Goal: Task Accomplishment & Management: Manage account settings

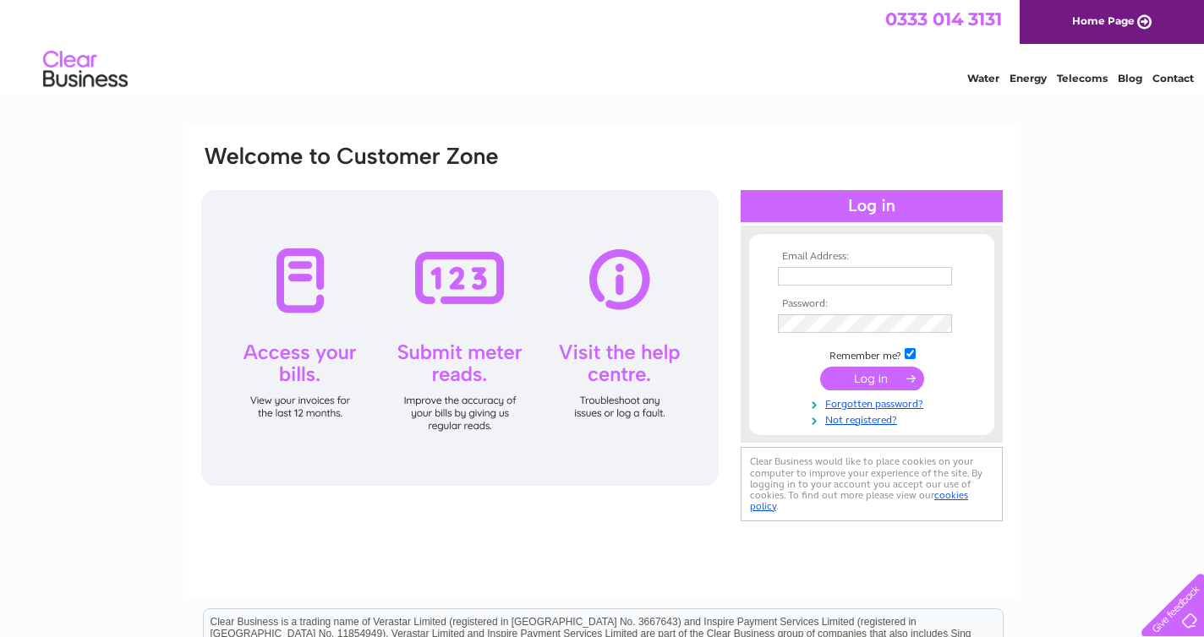
type input "rj.gardner@yahoo.co.uk"
click at [884, 376] on input "submit" at bounding box center [872, 379] width 104 height 24
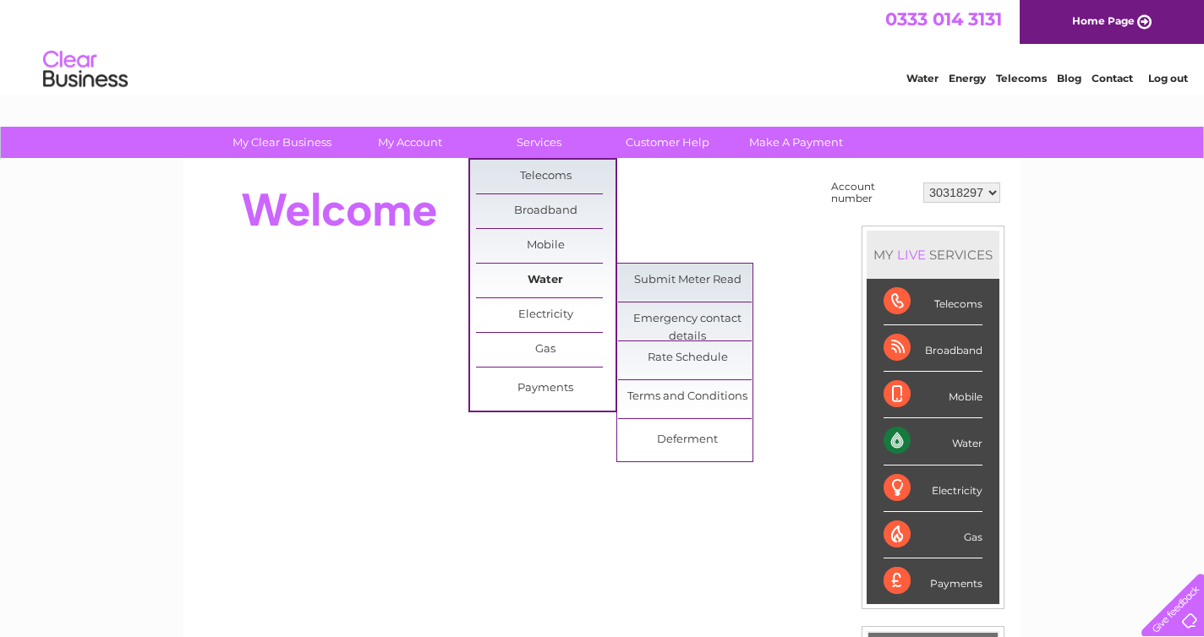
click at [547, 277] on link "Water" at bounding box center [545, 281] width 139 height 34
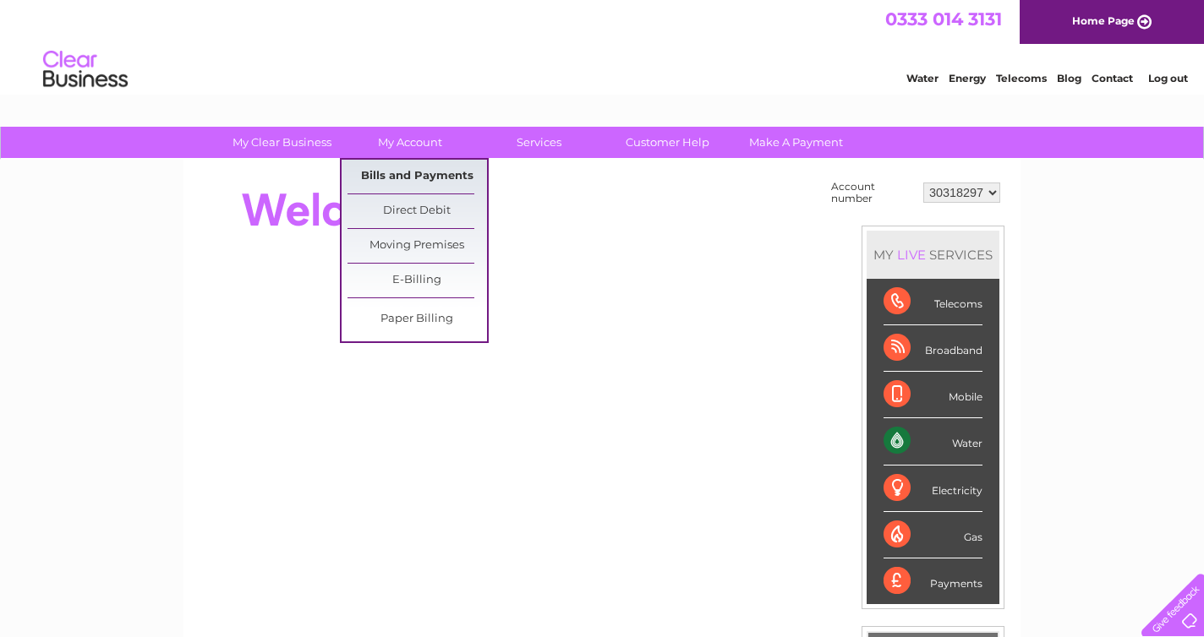
click at [410, 176] on link "Bills and Payments" at bounding box center [416, 177] width 139 height 34
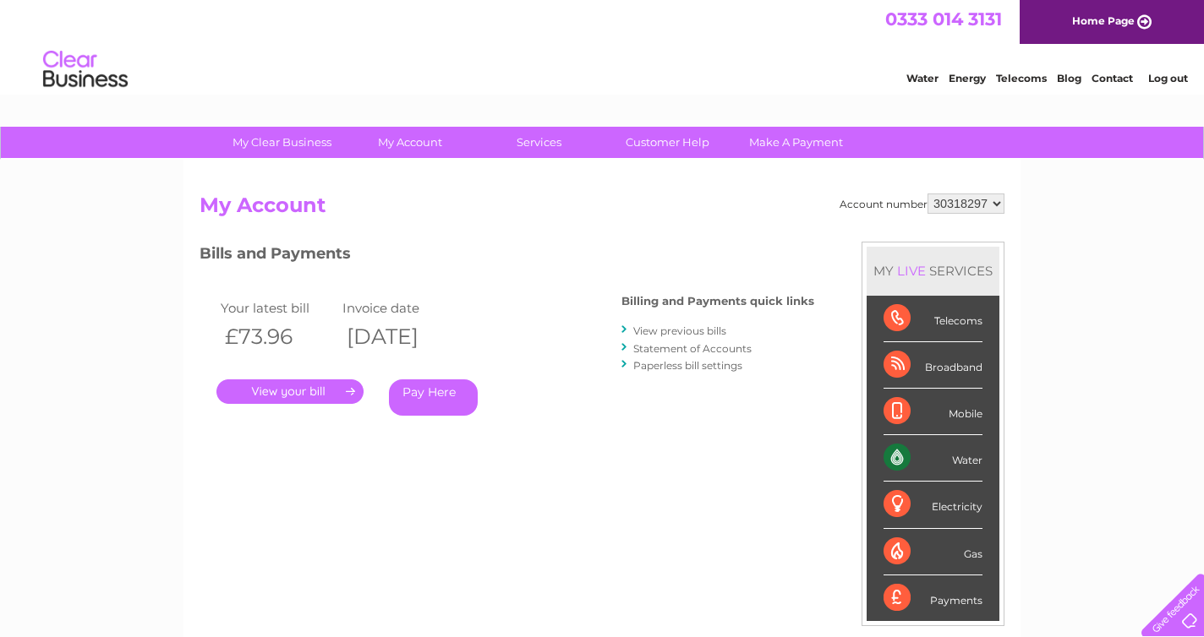
click at [331, 388] on link "." at bounding box center [289, 392] width 147 height 25
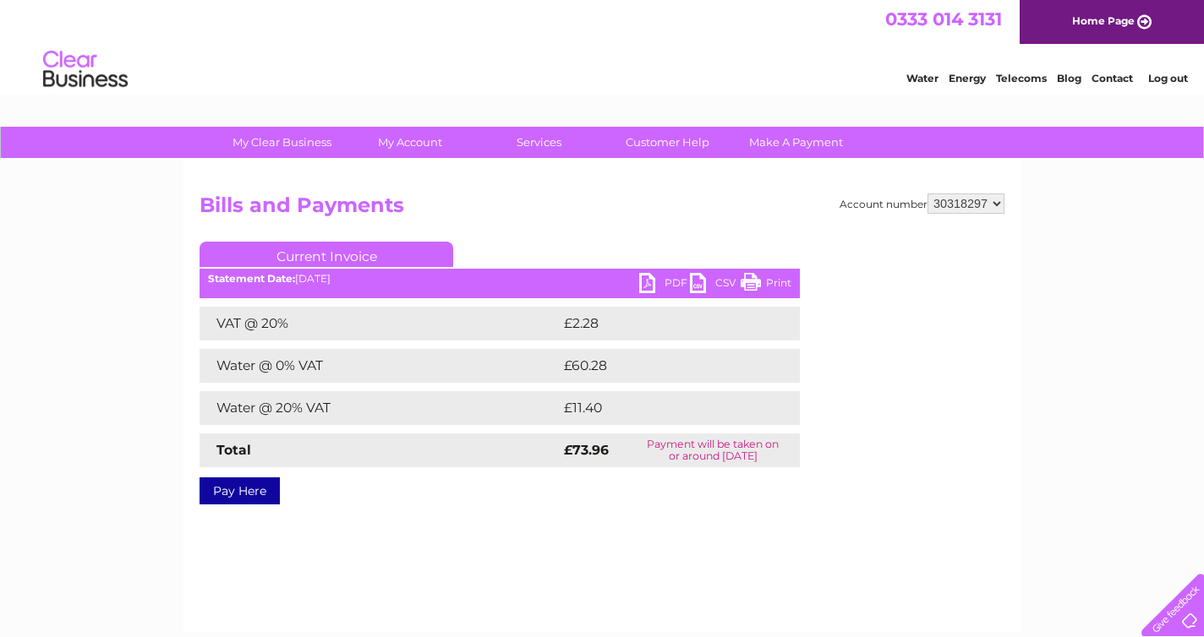
click at [647, 279] on link "PDF" at bounding box center [664, 285] width 51 height 25
